Goal: Task Accomplishment & Management: Use online tool/utility

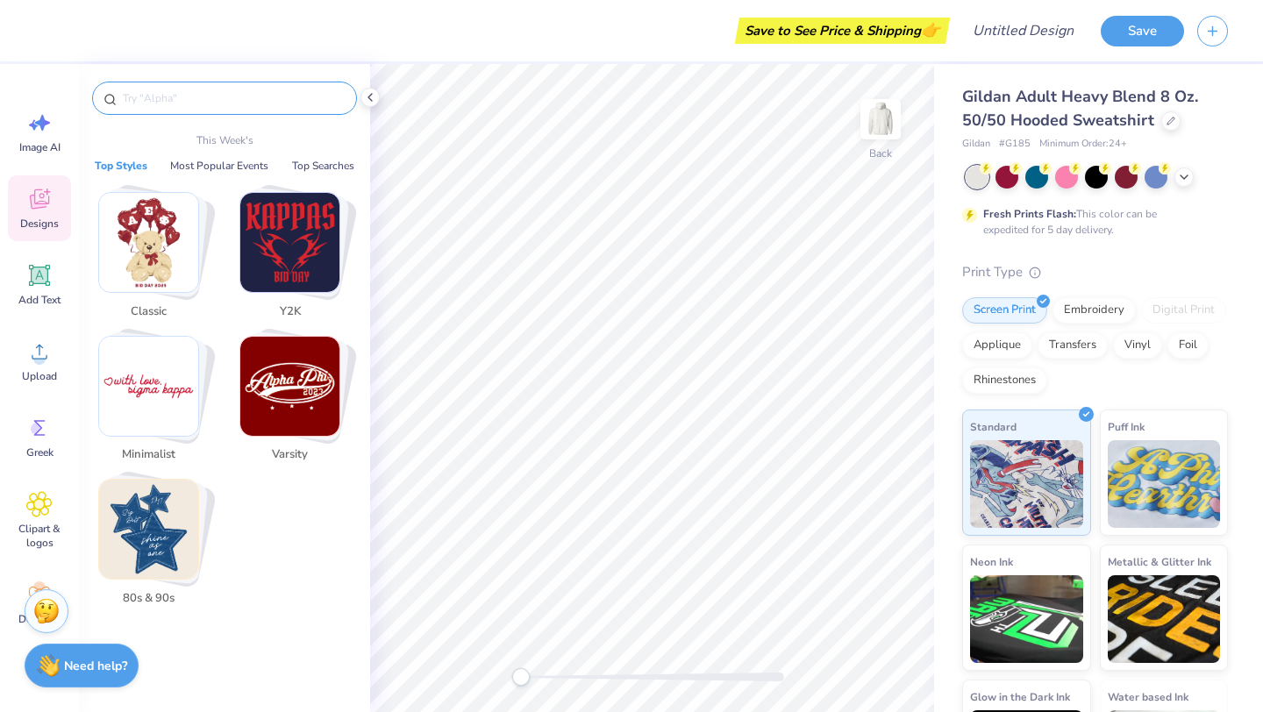
click at [149, 100] on input "text" at bounding box center [233, 98] width 225 height 18
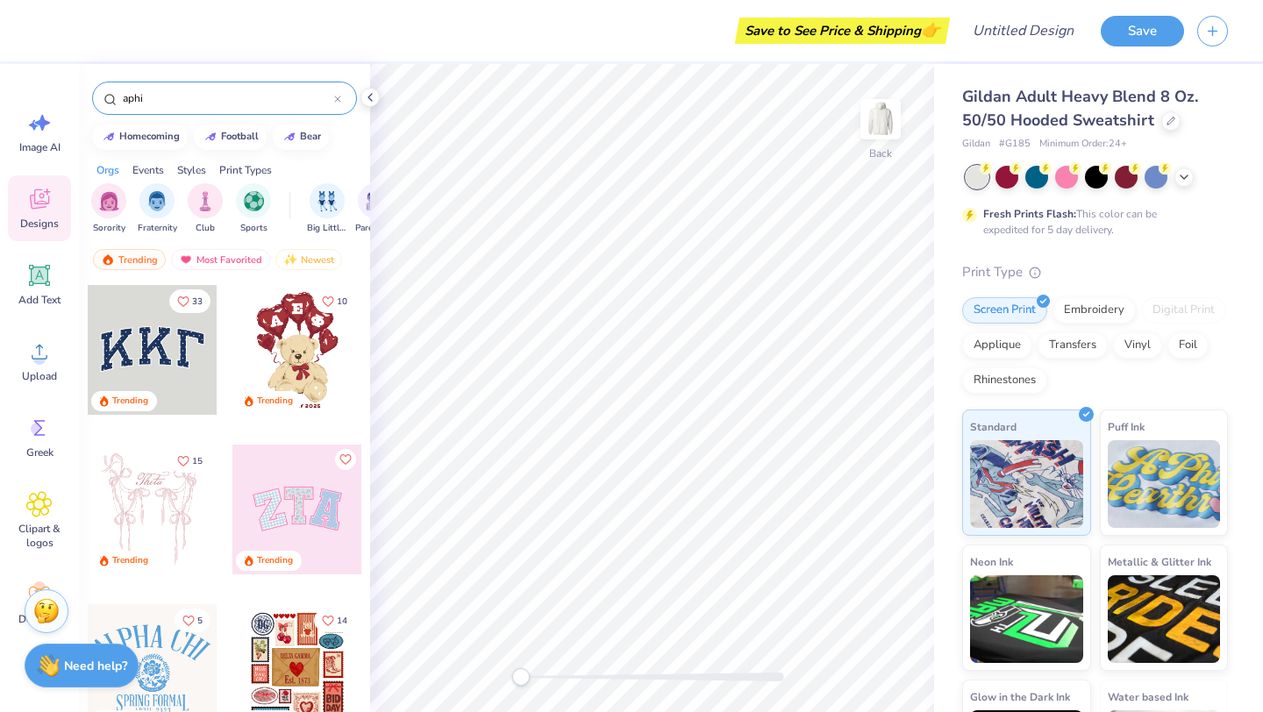
type input "aphi"
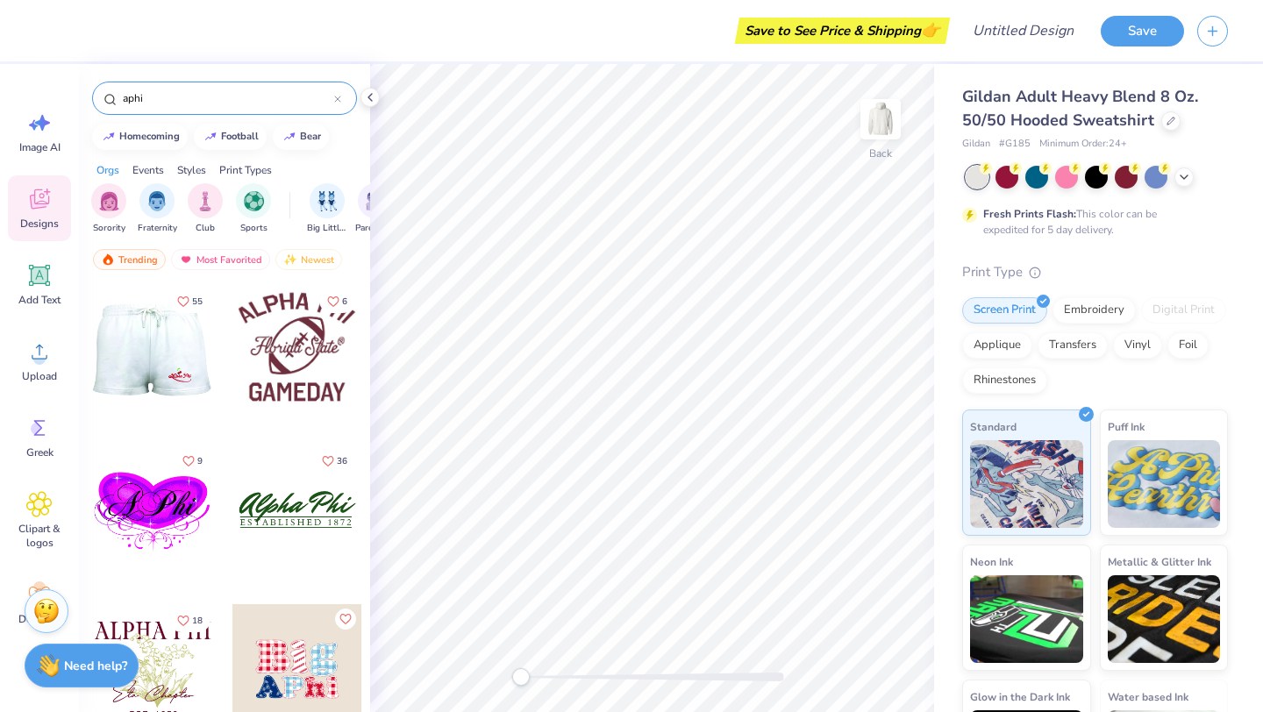
click at [88, 353] on div at bounding box center [23, 350] width 130 height 130
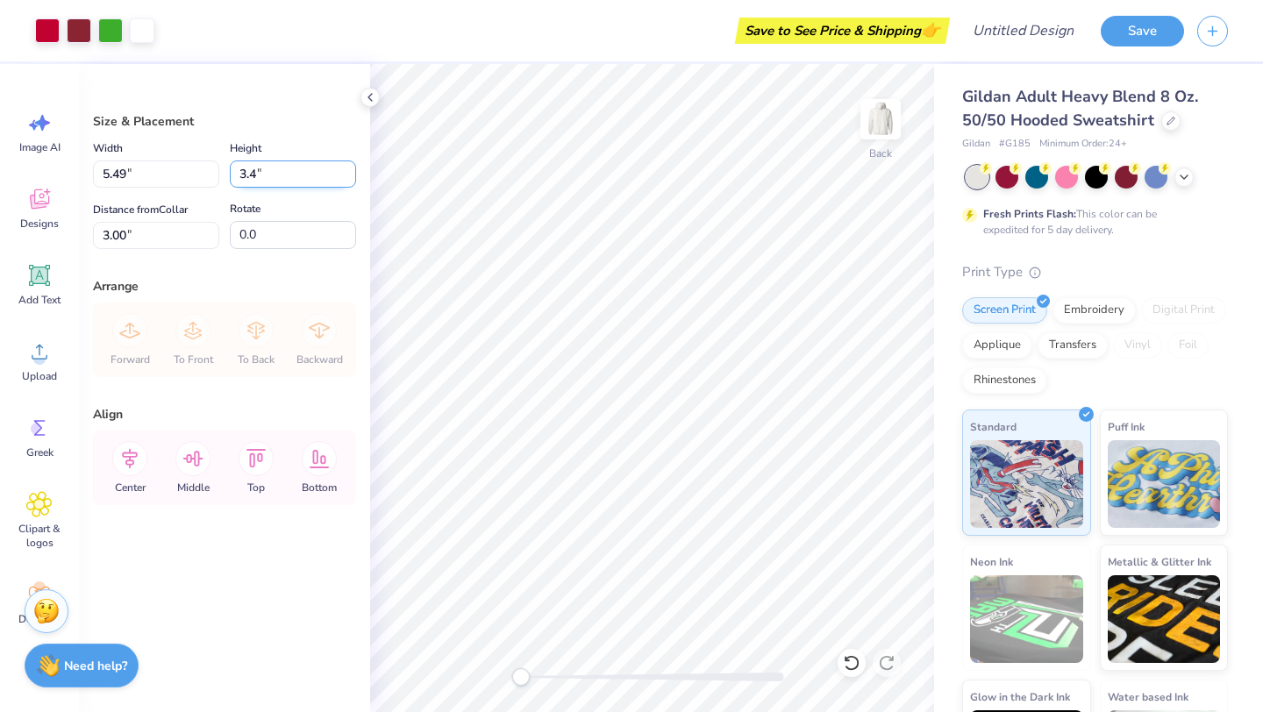
click at [347, 168] on input "3.4" at bounding box center [293, 174] width 126 height 27
click at [347, 168] on input "3.41" at bounding box center [293, 174] width 126 height 27
click at [347, 168] on input "3.42" at bounding box center [293, 174] width 126 height 27
type input "3.43"
click at [347, 168] on input "3.43" at bounding box center [293, 174] width 126 height 27
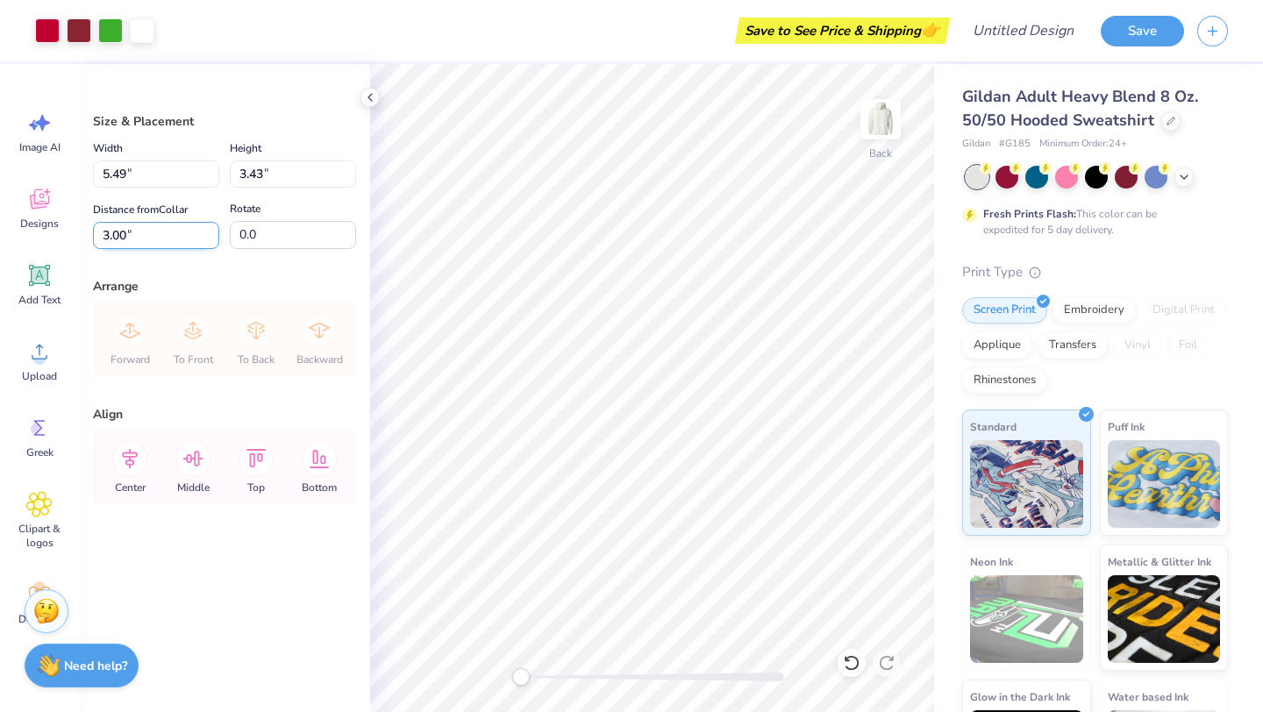
type input "5.55"
click at [210, 232] on input "3.01" at bounding box center [156, 235] width 126 height 27
click at [210, 232] on input "3.02" at bounding box center [156, 235] width 126 height 27
click at [210, 232] on input "3.03" at bounding box center [156, 235] width 126 height 27
click at [210, 232] on input "3.04" at bounding box center [156, 235] width 126 height 27
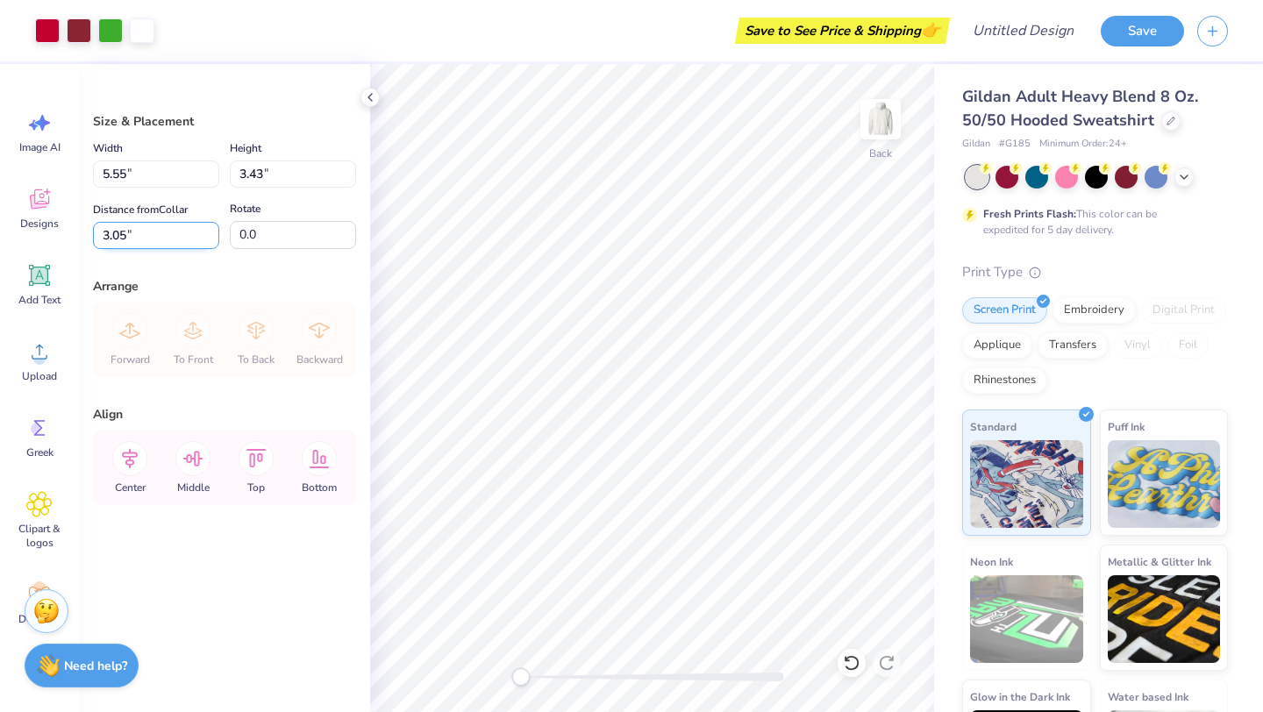
type input "3.05"
click at [210, 232] on input "3.05" at bounding box center [156, 235] width 126 height 27
click at [41, 196] on icon at bounding box center [39, 199] width 26 height 26
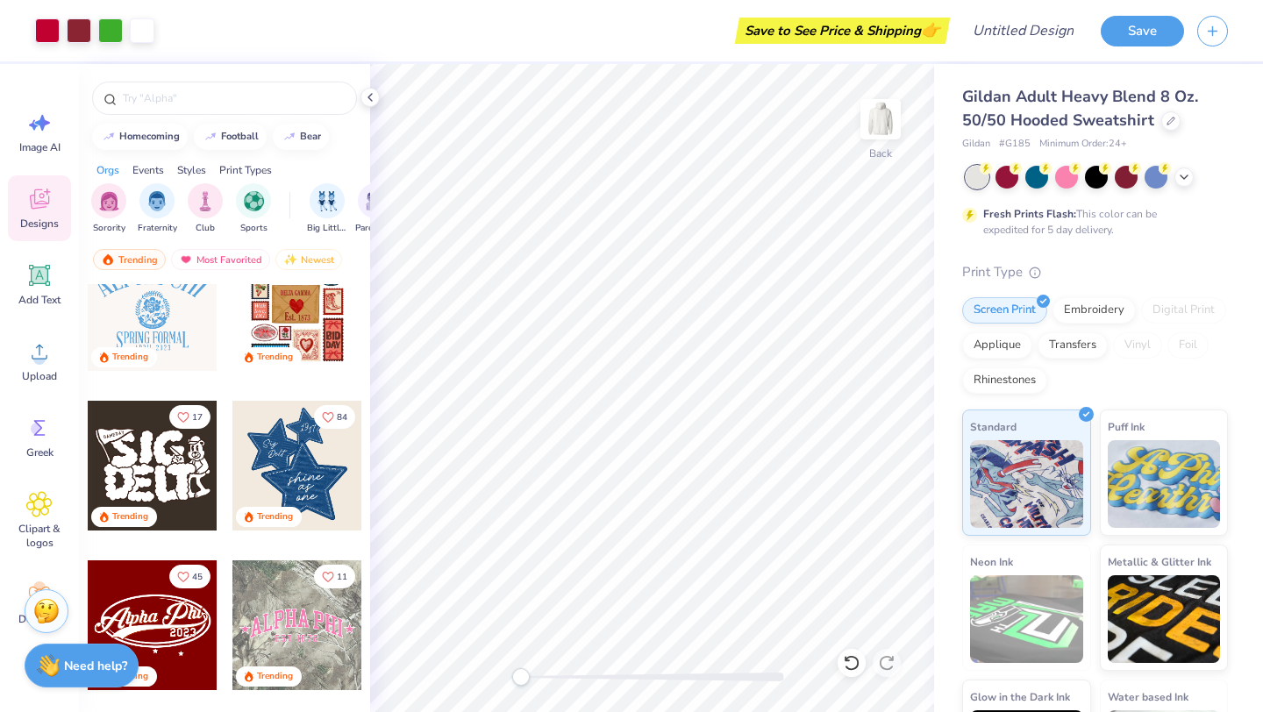
scroll to position [397, 0]
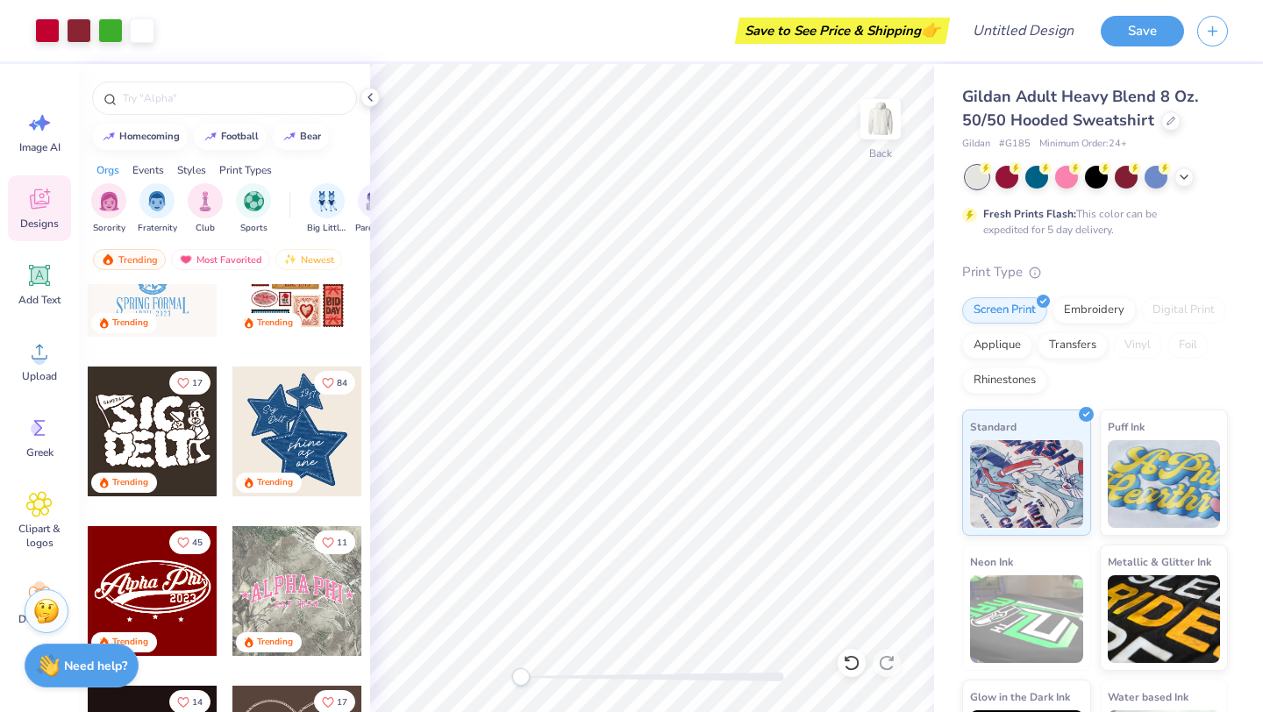
click at [143, 591] on div at bounding box center [153, 591] width 130 height 130
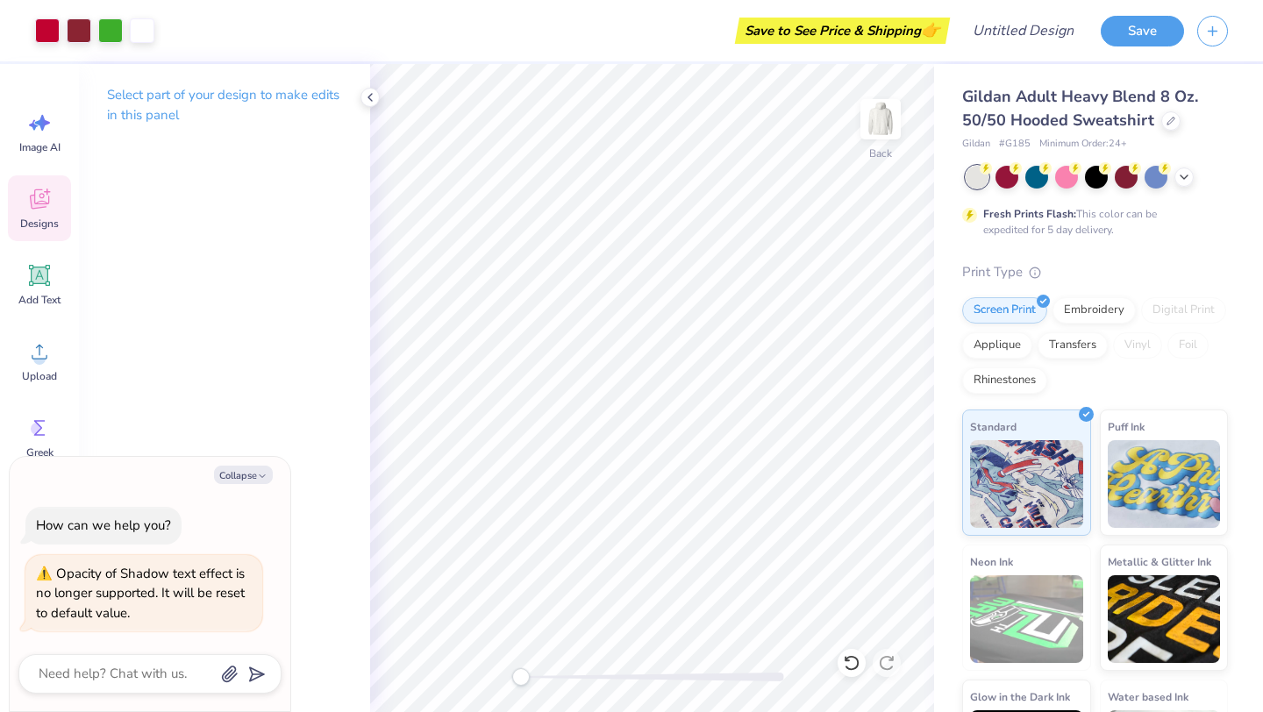
click at [44, 204] on icon at bounding box center [39, 202] width 17 height 14
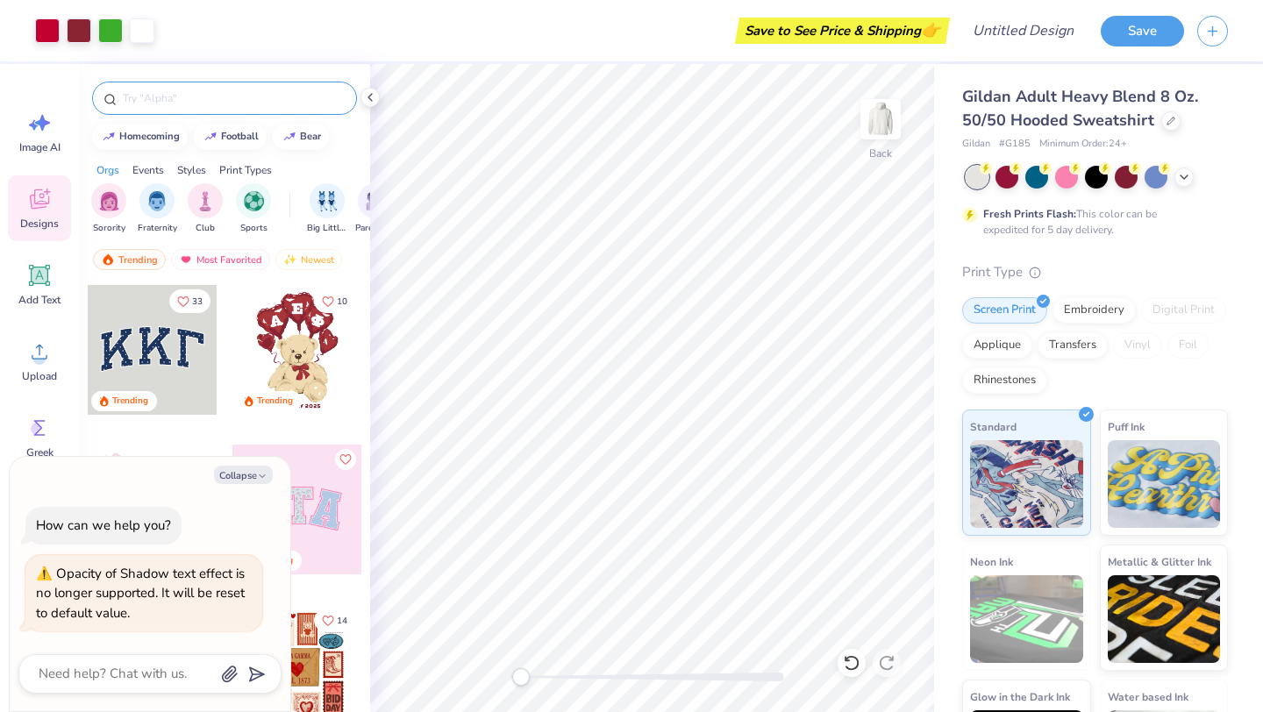
click at [169, 111] on div at bounding box center [224, 98] width 265 height 33
type textarea "x"
click at [166, 103] on input "text" at bounding box center [233, 98] width 225 height 18
type input "alpha phi"
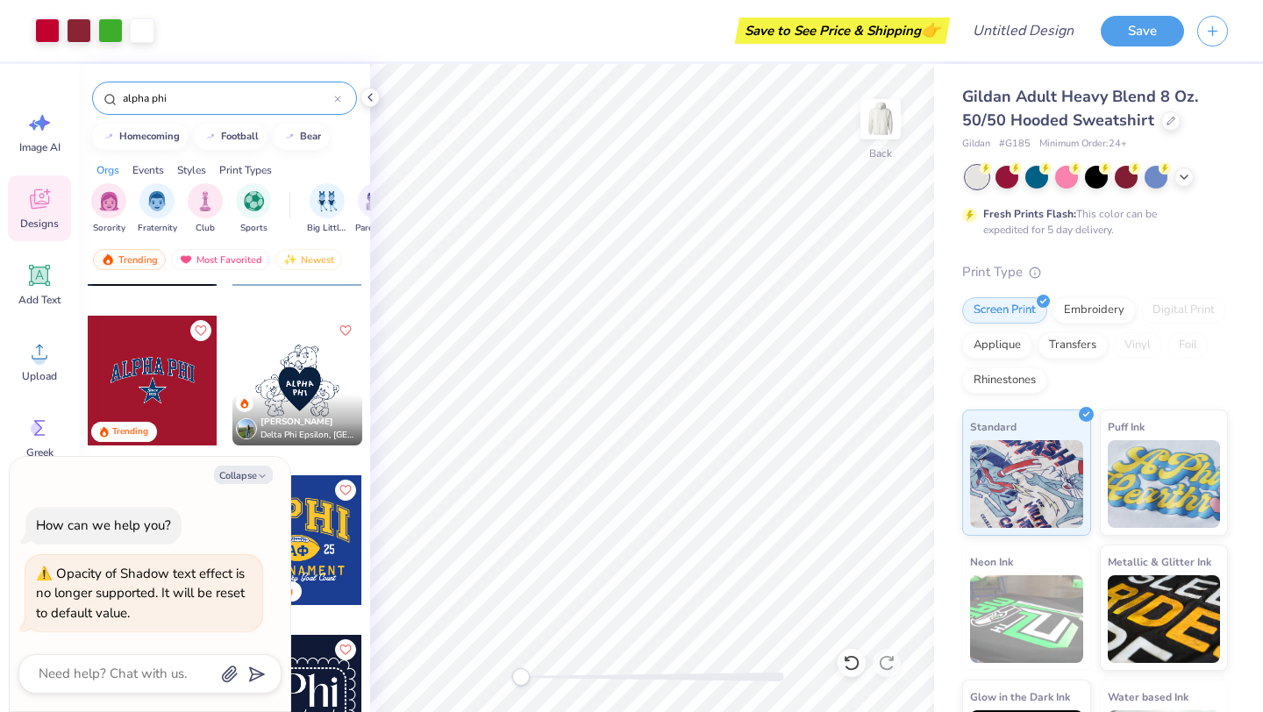
scroll to position [347, 0]
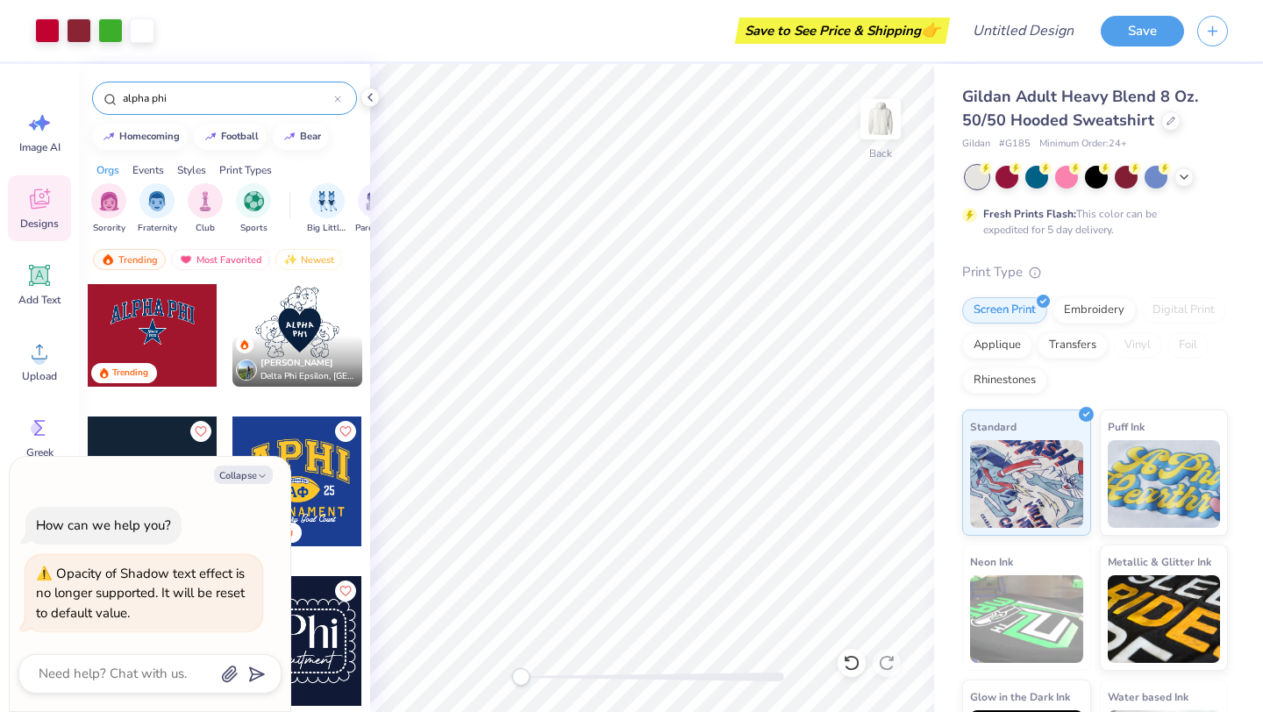
click at [164, 326] on div at bounding box center [153, 322] width 130 height 130
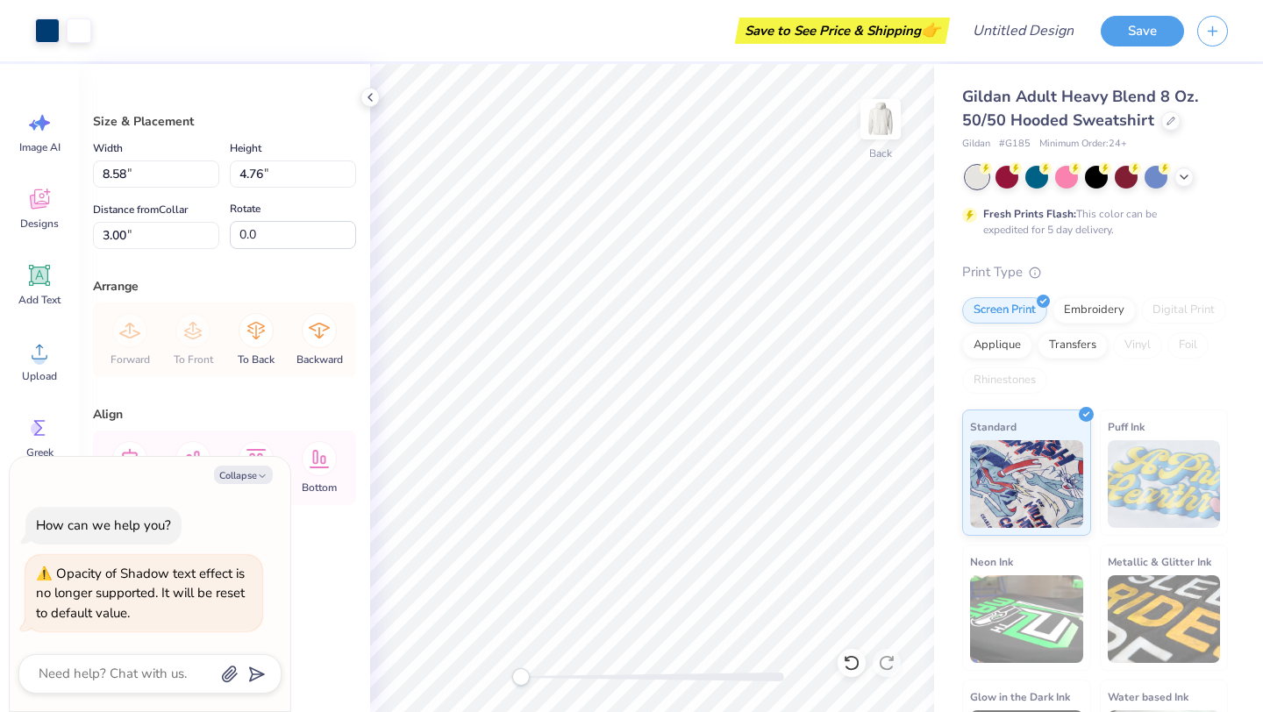
type textarea "x"
type input "5.85"
type input "3.25"
type input "10.12"
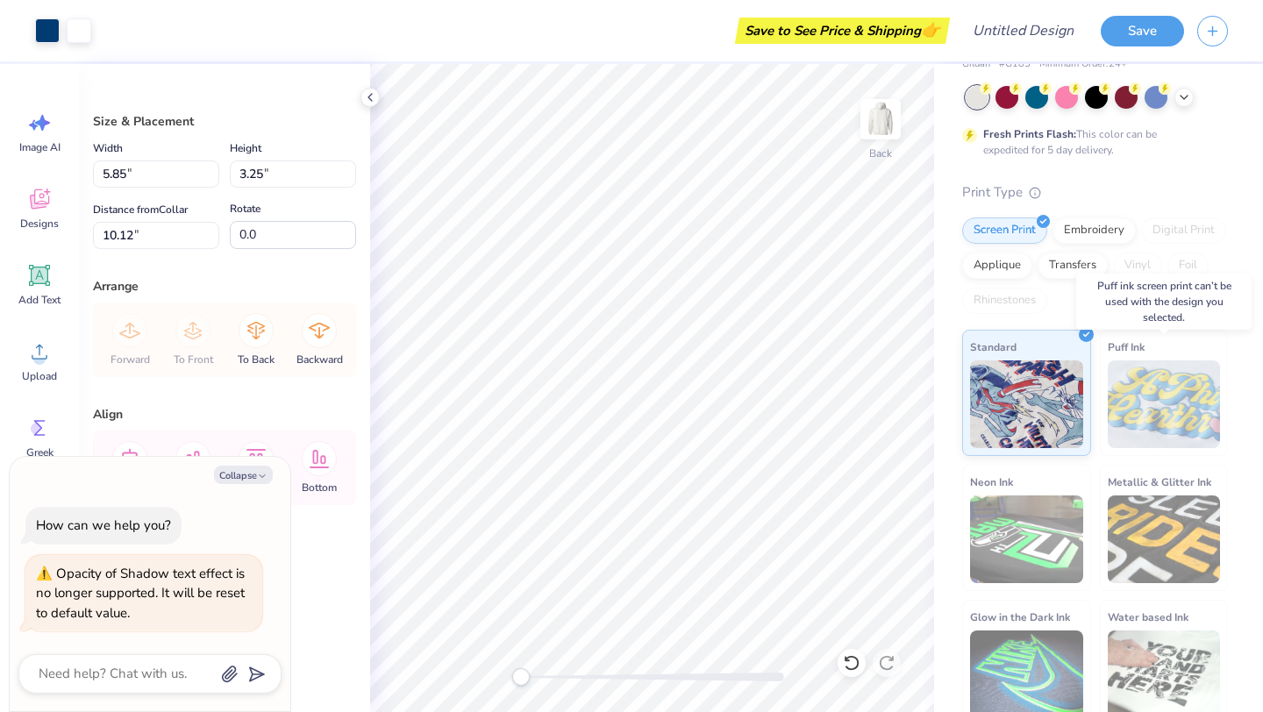
scroll to position [94, 0]
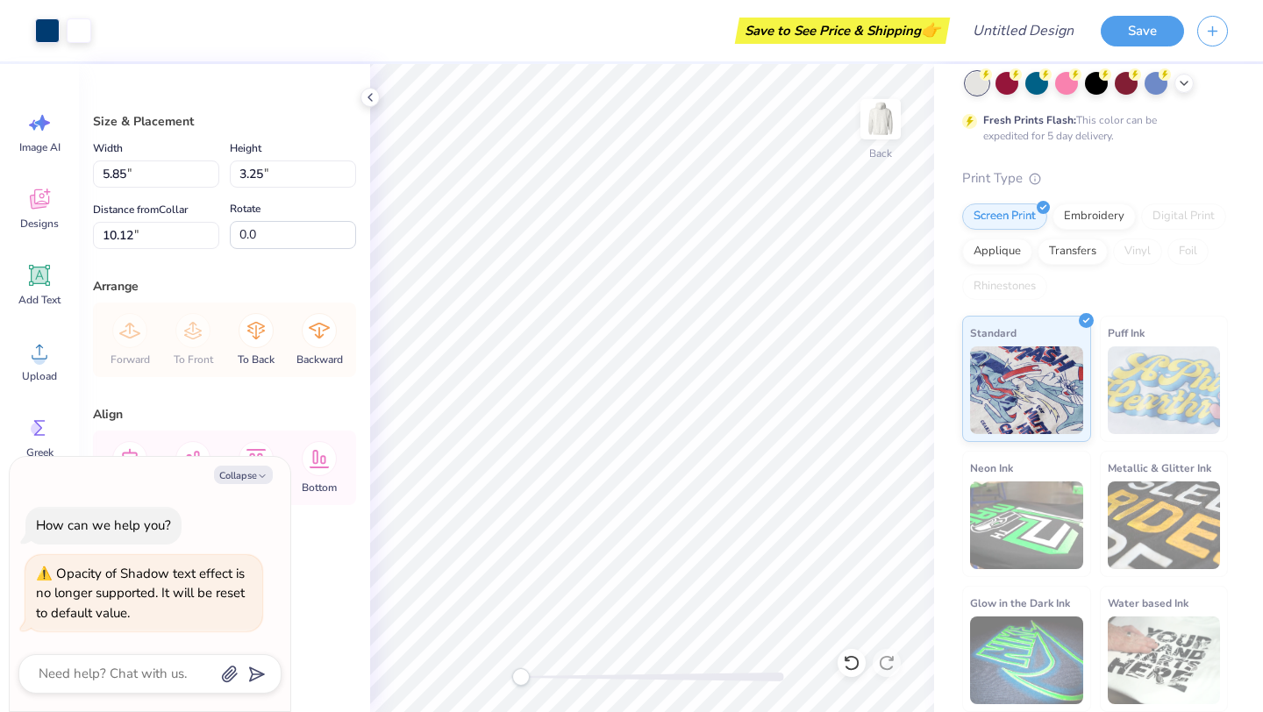
click at [1139, 397] on img at bounding box center [1164, 390] width 113 height 88
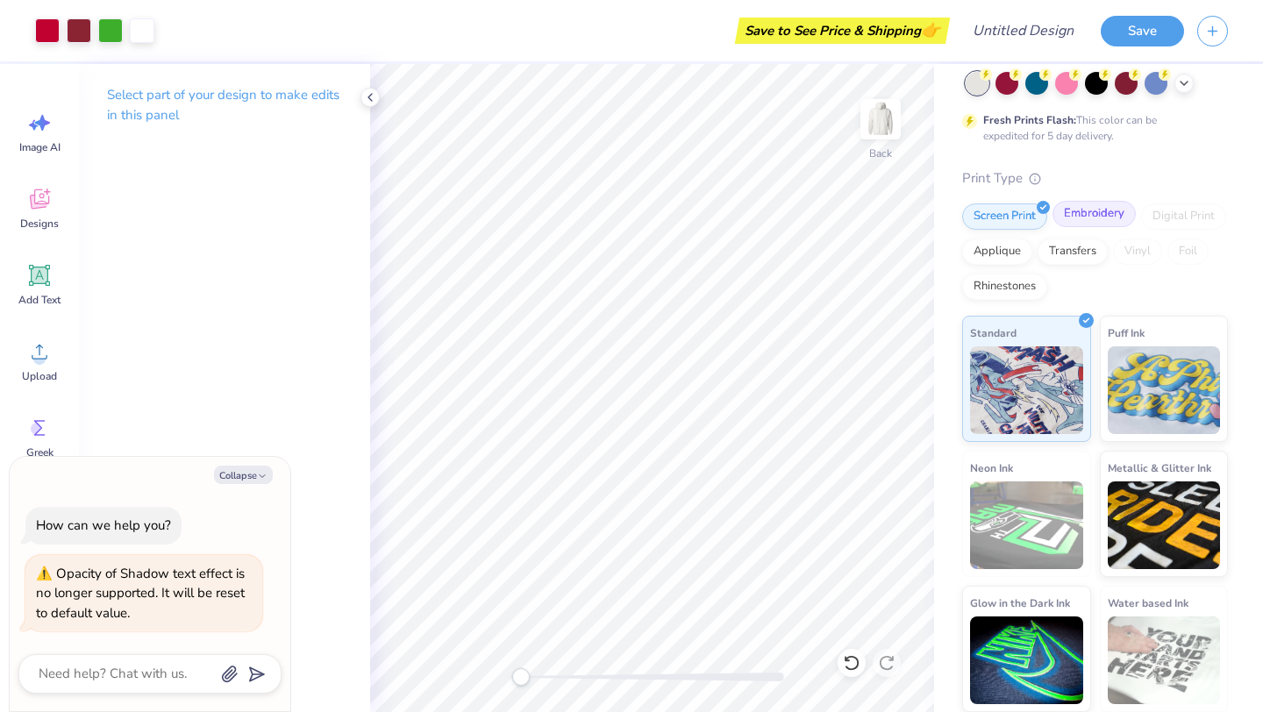
click at [1088, 215] on div "Embroidery" at bounding box center [1094, 214] width 83 height 26
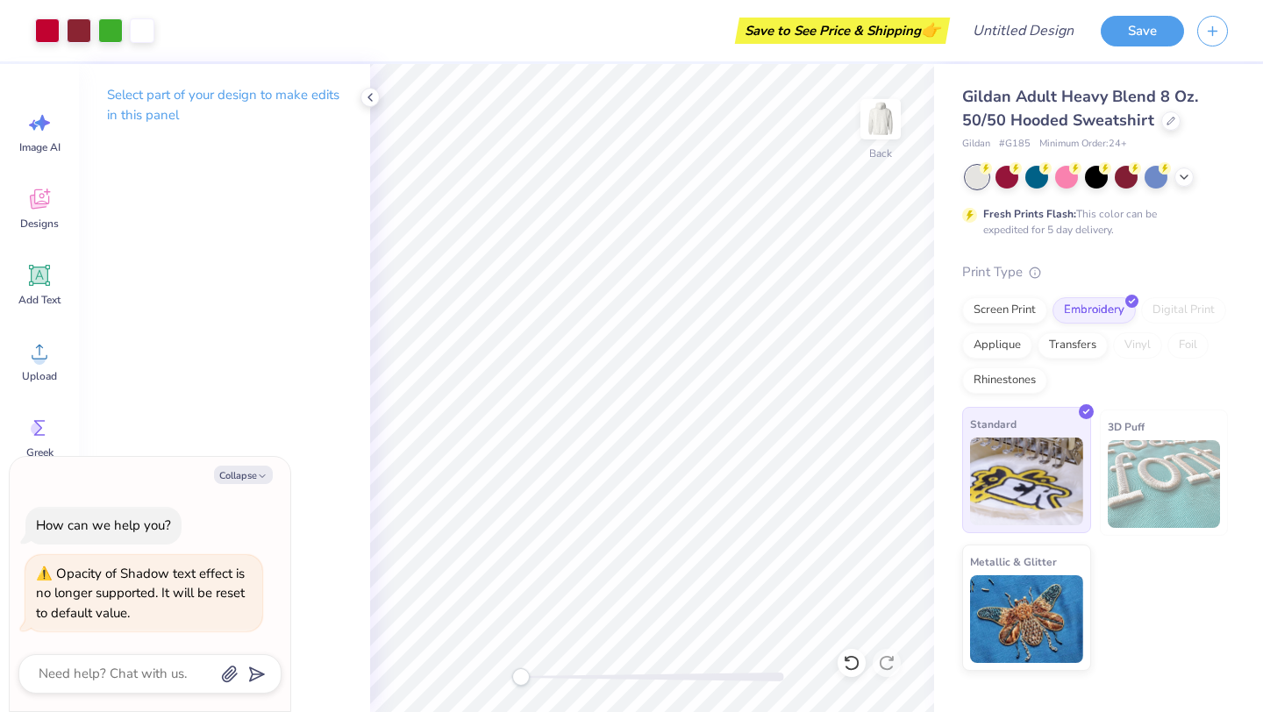
click at [1020, 471] on img at bounding box center [1026, 482] width 113 height 88
click at [1157, 25] on button "Save" at bounding box center [1142, 28] width 83 height 31
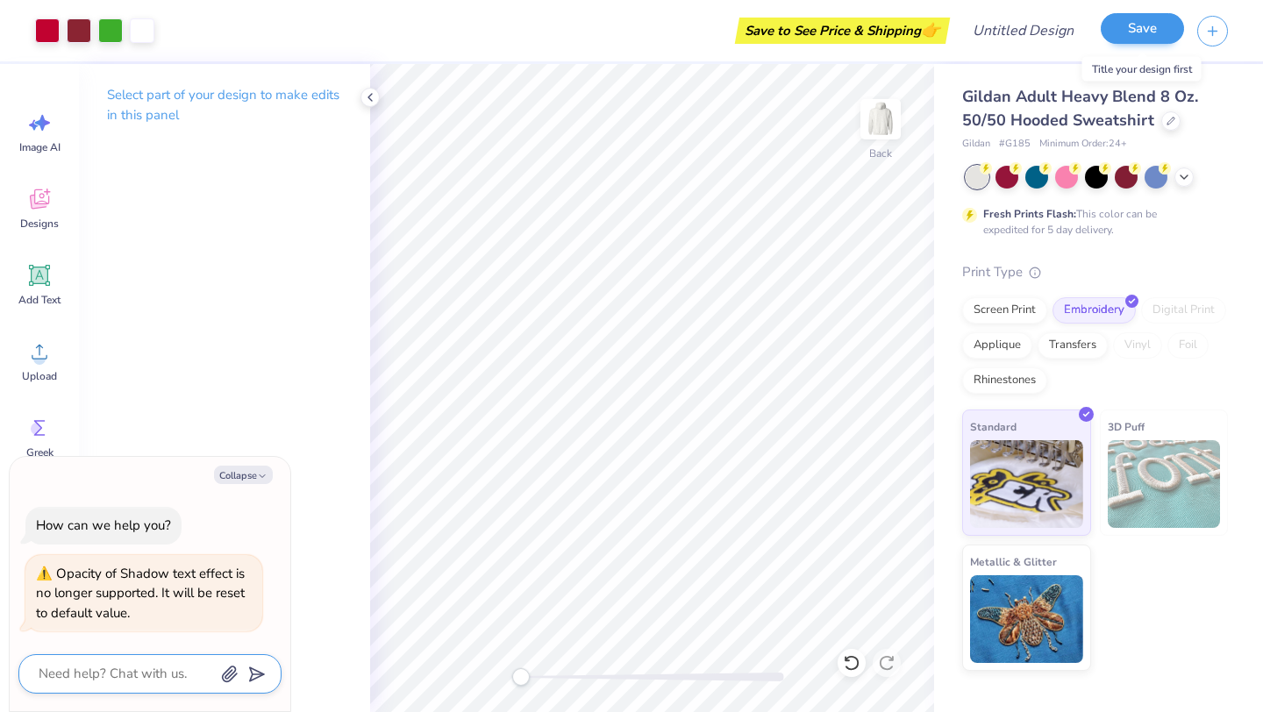
type textarea "x"
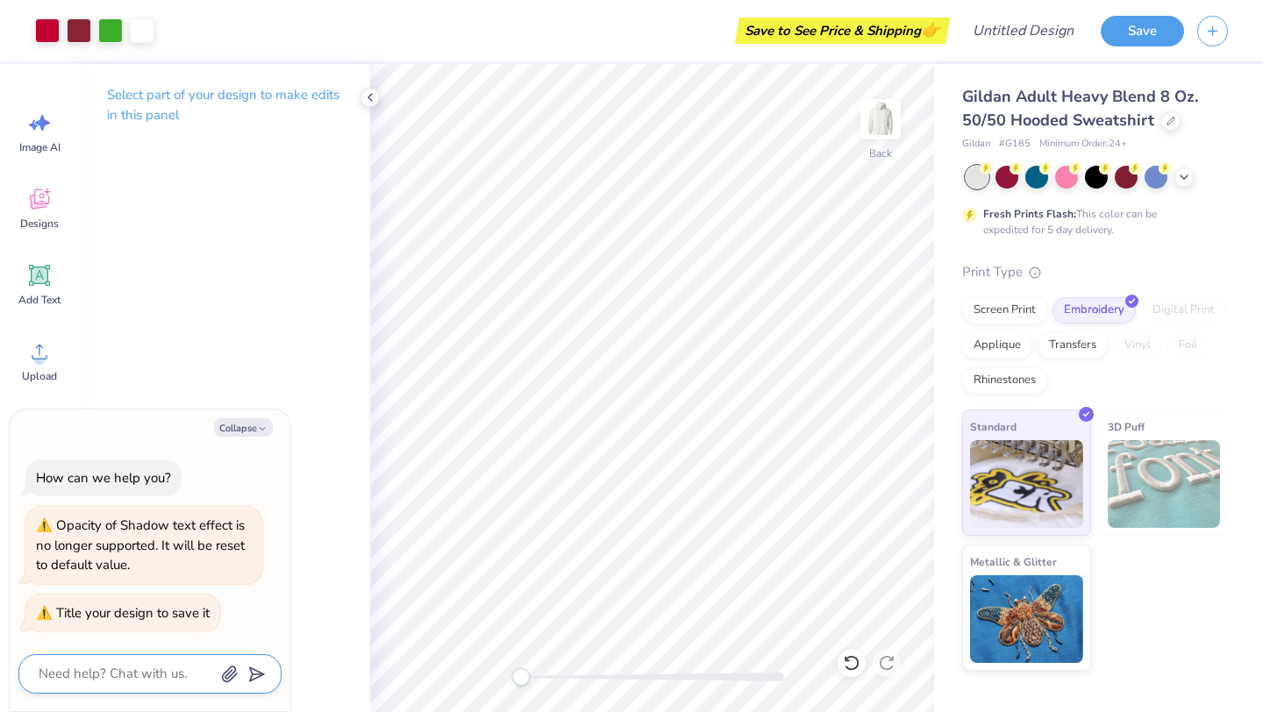
type textarea "h"
type textarea "x"
type textarea "ho"
type textarea "x"
type textarea "how"
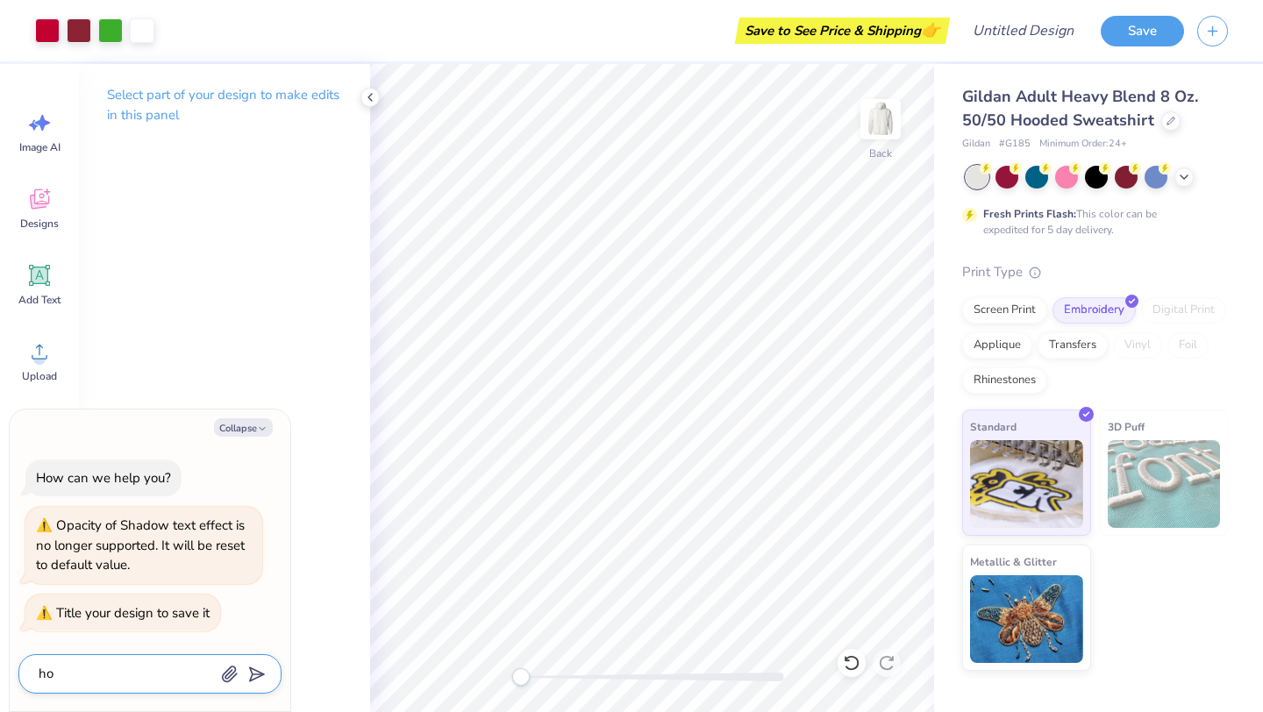
type textarea "x"
type textarea "how"
type textarea "x"
type textarea "how m"
type textarea "x"
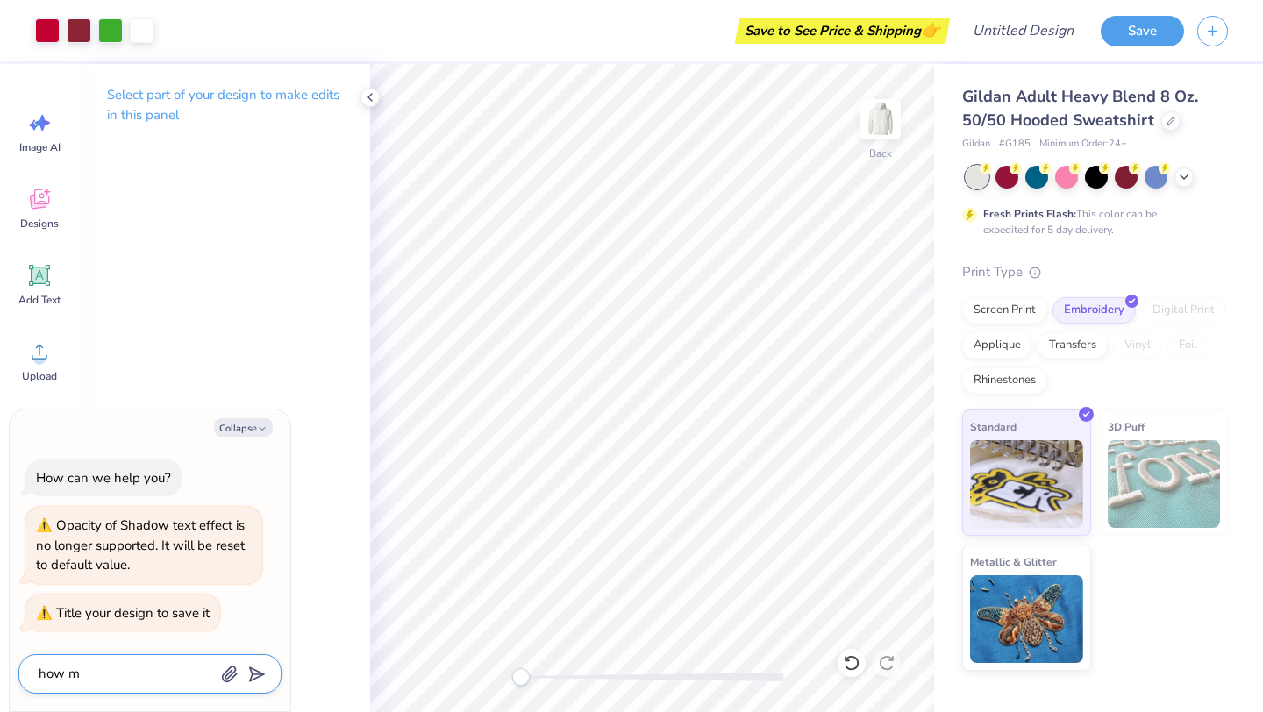
type textarea "how mu"
type textarea "x"
type textarea "how muc"
type textarea "x"
type textarea "how much"
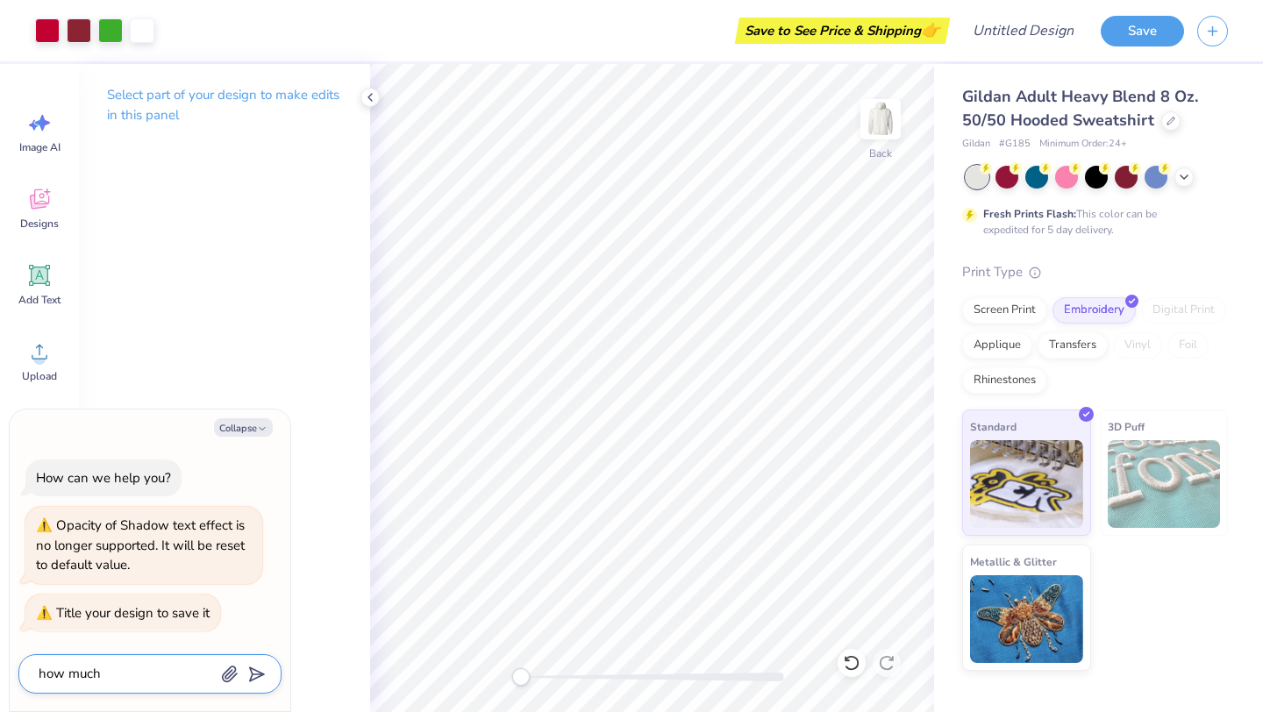
type textarea "x"
type textarea "how much"
type textarea "x"
type textarea "how much d"
type textarea "x"
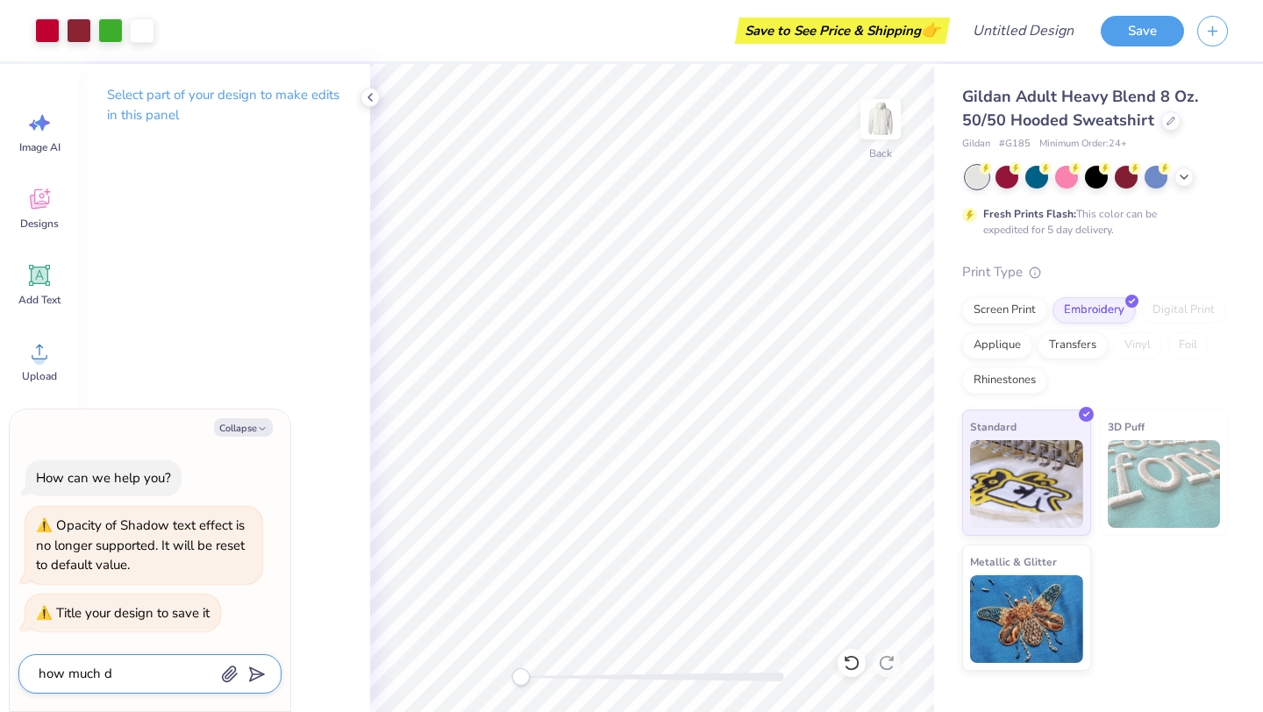
type textarea "how much do"
type textarea "x"
type textarea "how much doe"
type textarea "x"
type textarea "how much does"
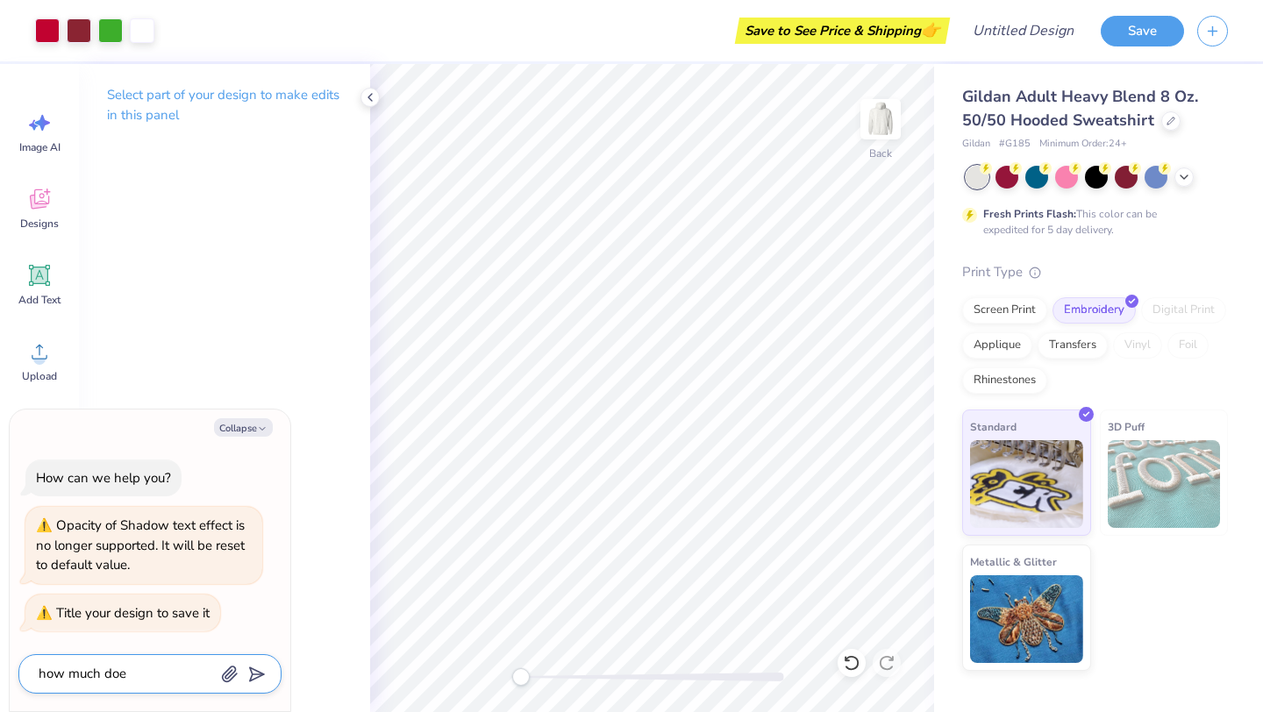
type textarea "x"
type textarea "how much does"
type textarea "x"
type textarea "how much does t"
type textarea "x"
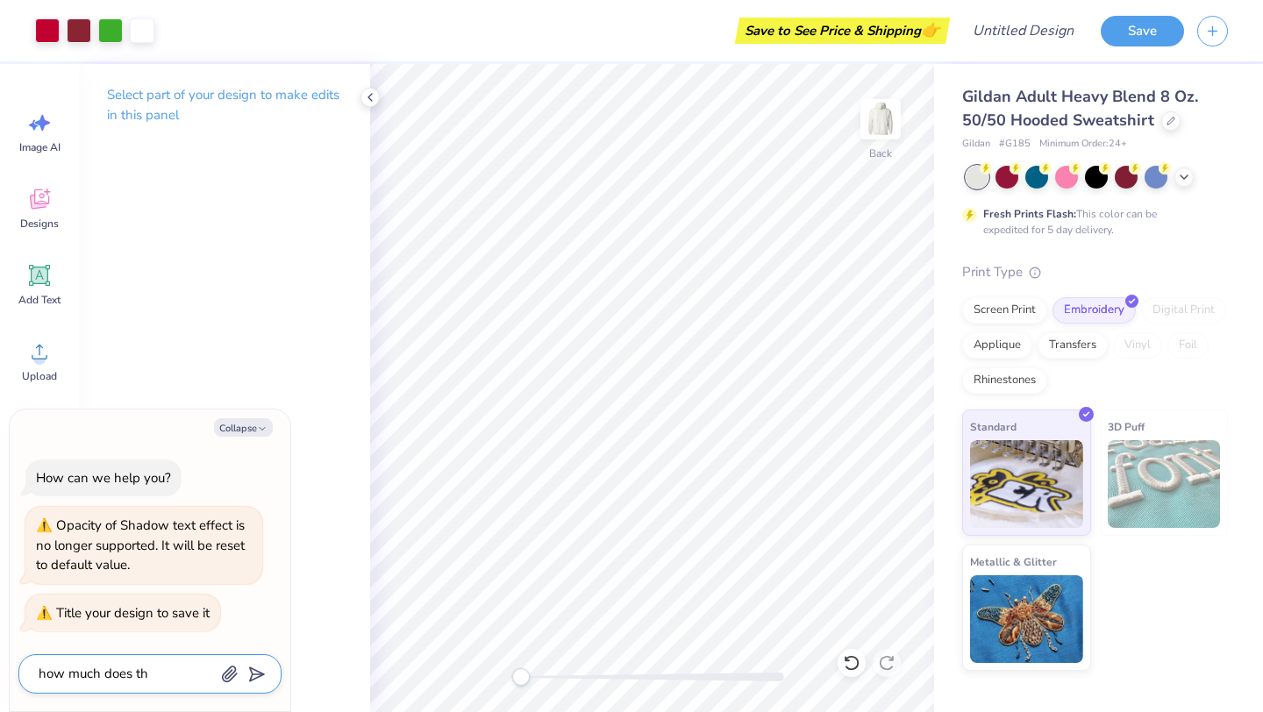
type textarea "how much does thi"
type textarea "x"
type textarea "how much does this"
type textarea "x"
type textarea "how much does this"
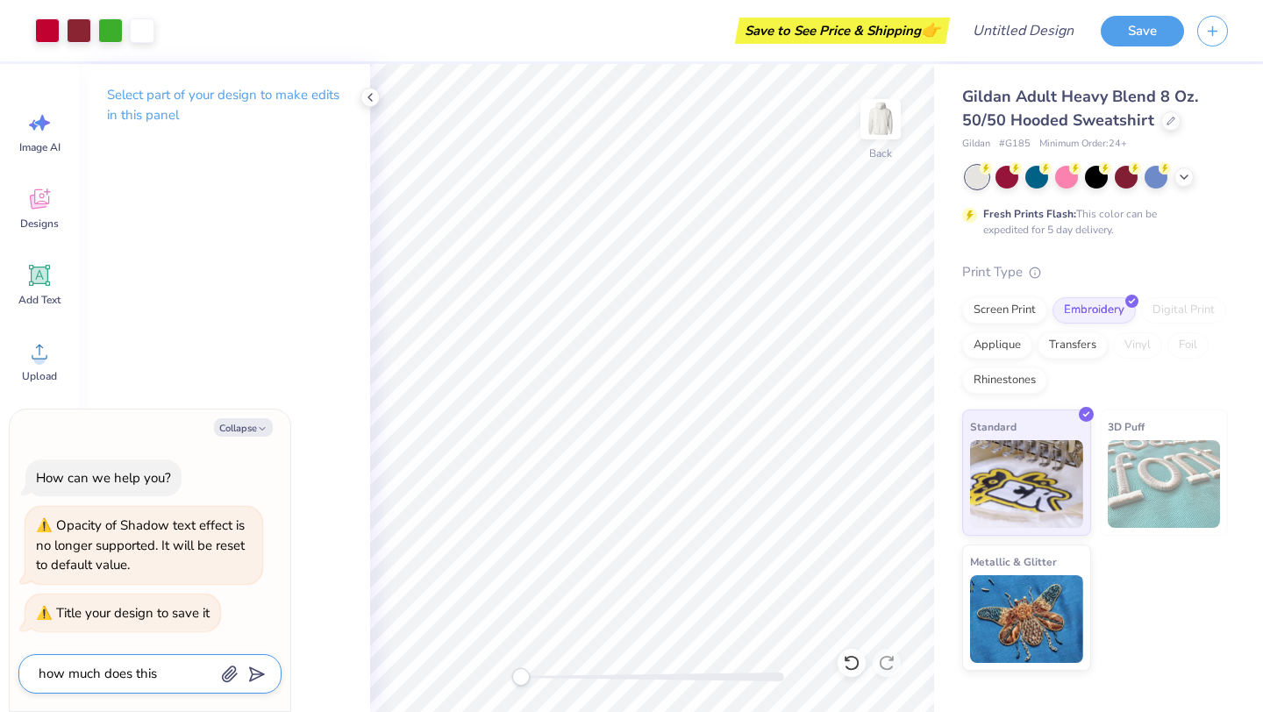
type textarea "x"
type textarea "how much does this c"
type textarea "x"
type textarea "how much does this co"
type textarea "x"
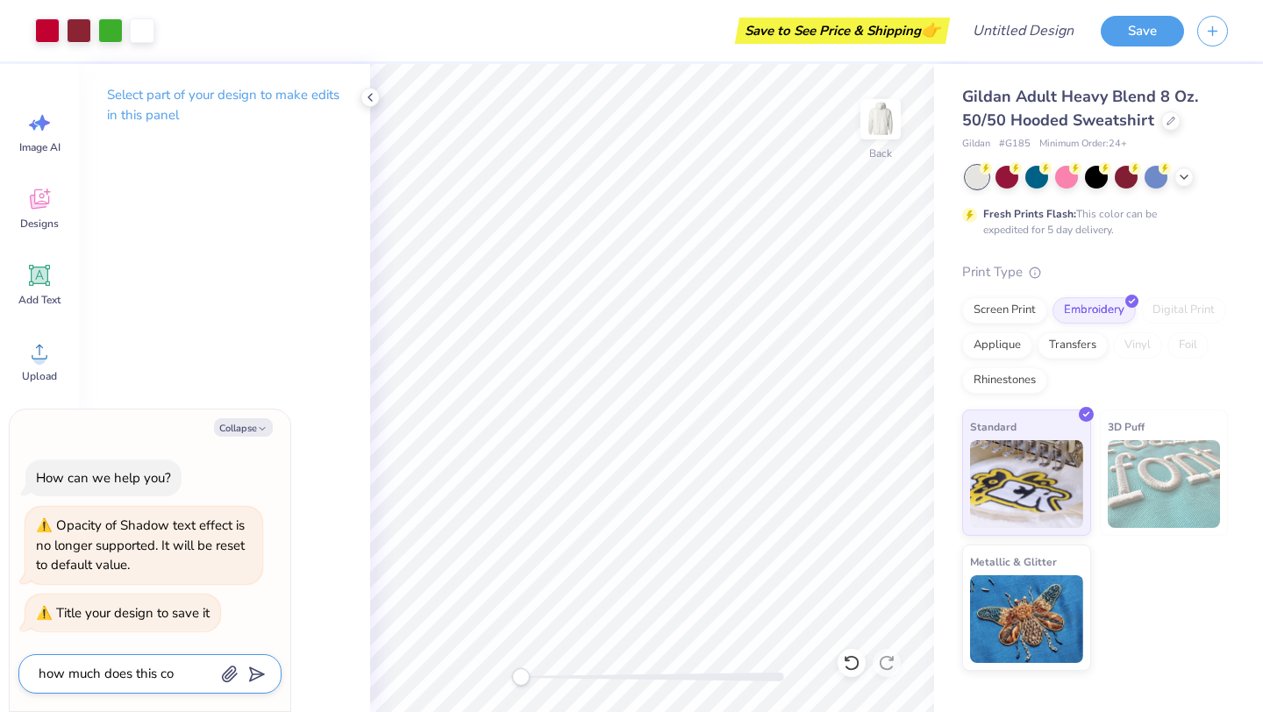
type textarea "how much does this cos"
type textarea "x"
type textarea "how much does this cost"
type textarea "x"
type textarea "how much does this cost"
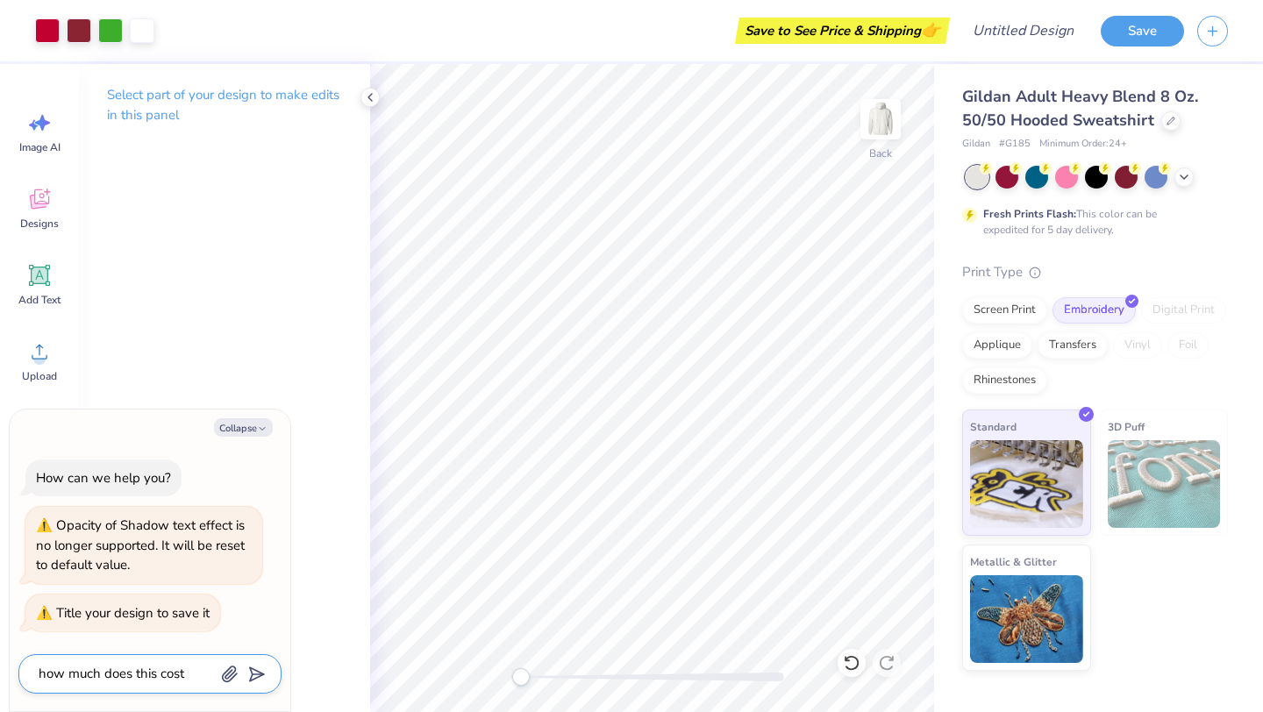
type textarea "x"
type textarea "how much does this cost"
type input "how much does this cost"
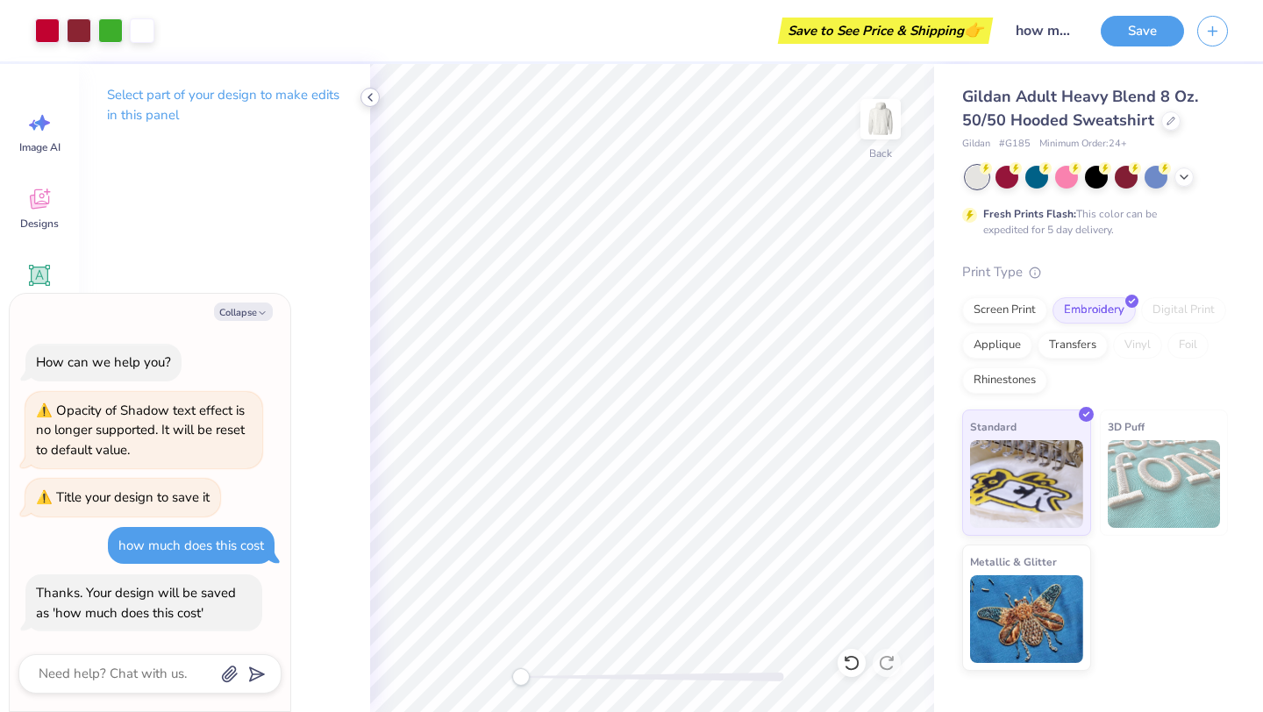
click at [368, 98] on icon at bounding box center [370, 97] width 14 height 14
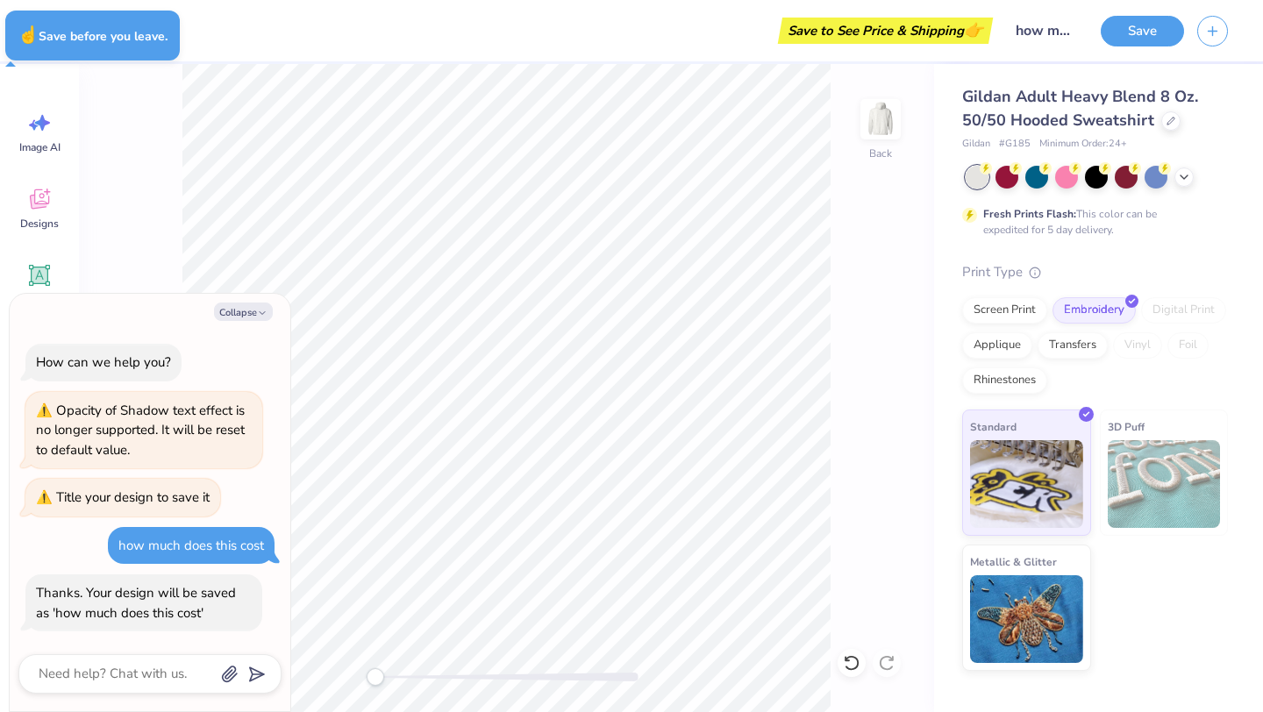
type textarea "x"
